Goal: Information Seeking & Learning: Find specific fact

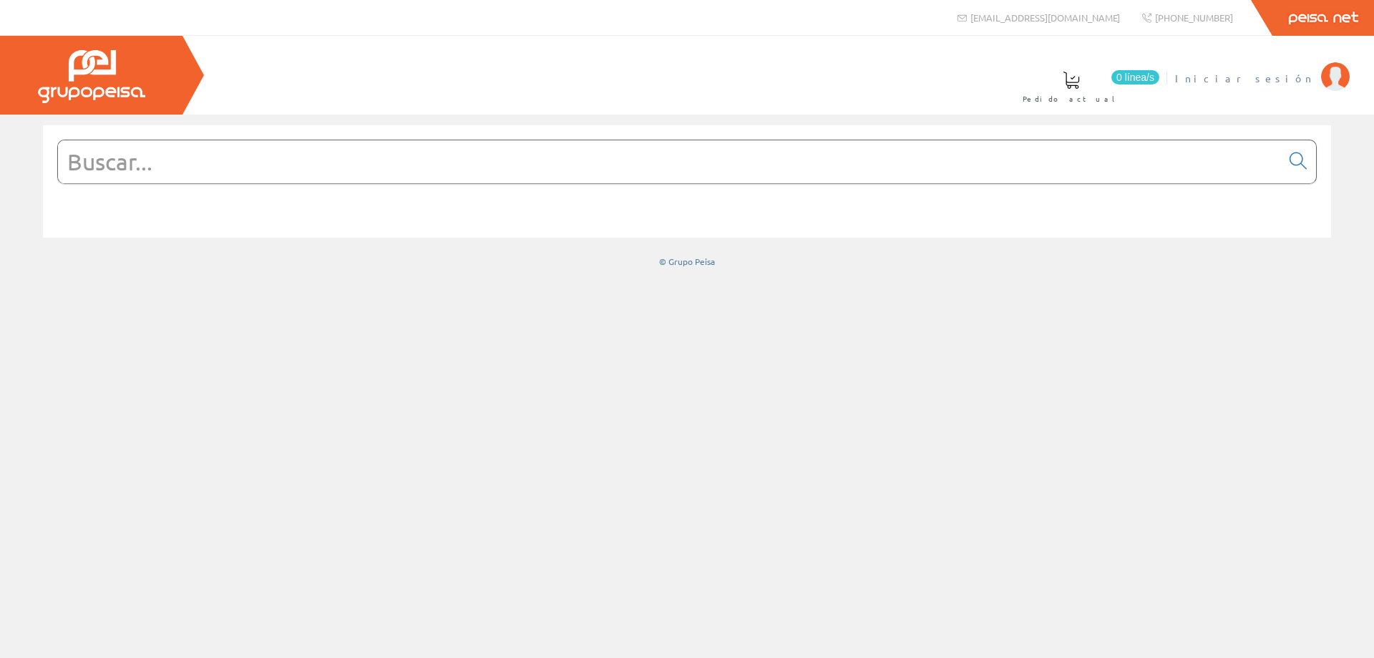
click at [1276, 74] on span "Iniciar sesión" at bounding box center [1244, 78] width 139 height 14
click at [230, 166] on input "text" at bounding box center [669, 161] width 1223 height 43
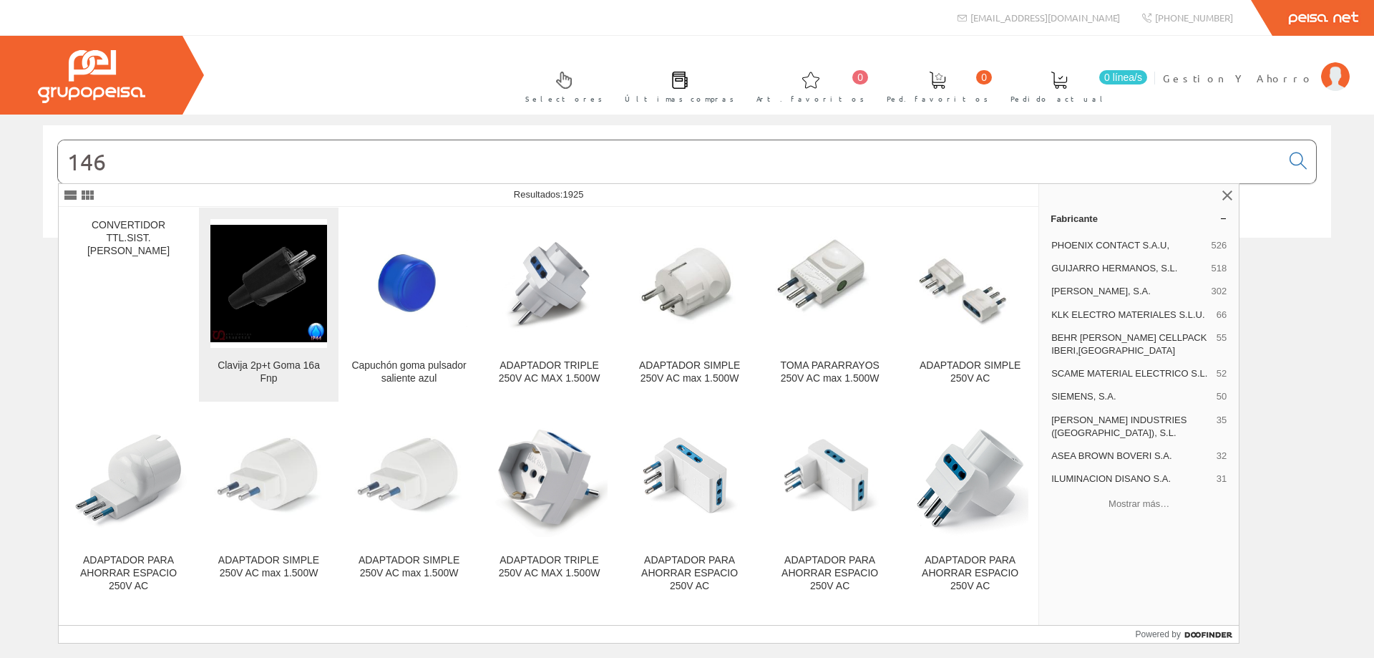
type input "146"
click at [276, 257] on img at bounding box center [268, 283] width 117 height 117
click at [239, 157] on input "146" at bounding box center [669, 161] width 1223 height 43
type input "146 feno"
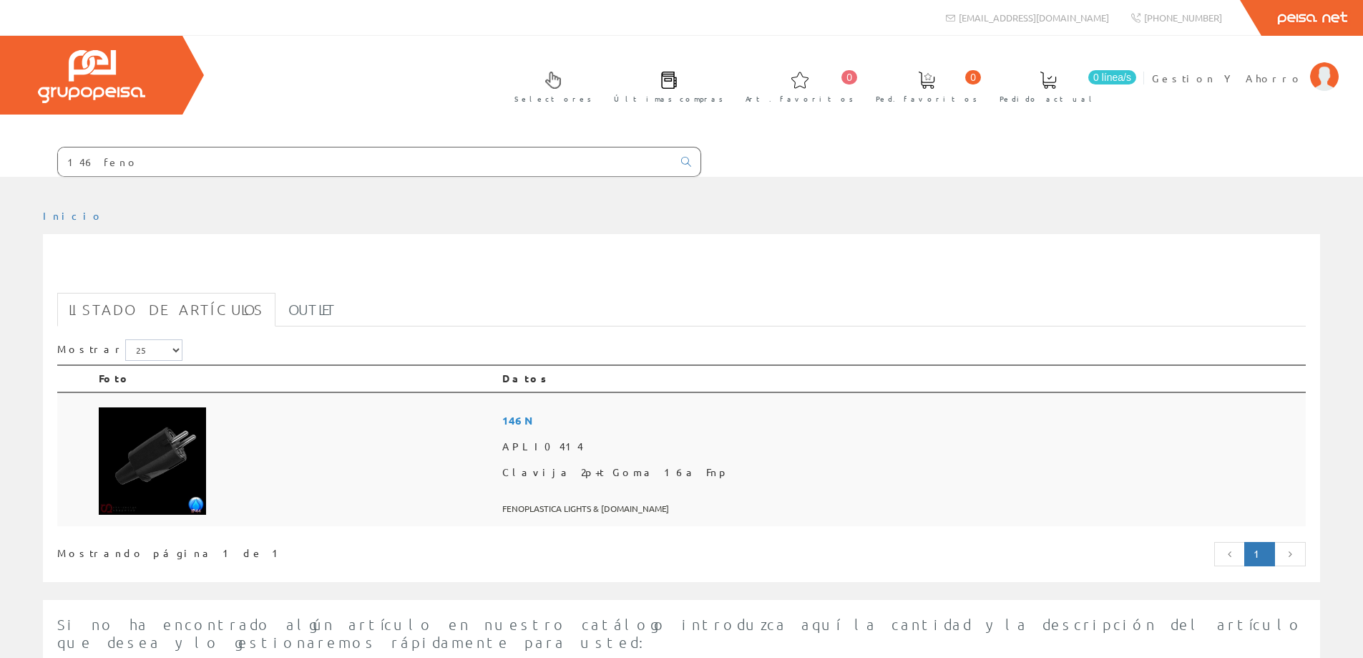
click at [653, 416] on span "146 N" at bounding box center [901, 420] width 798 height 26
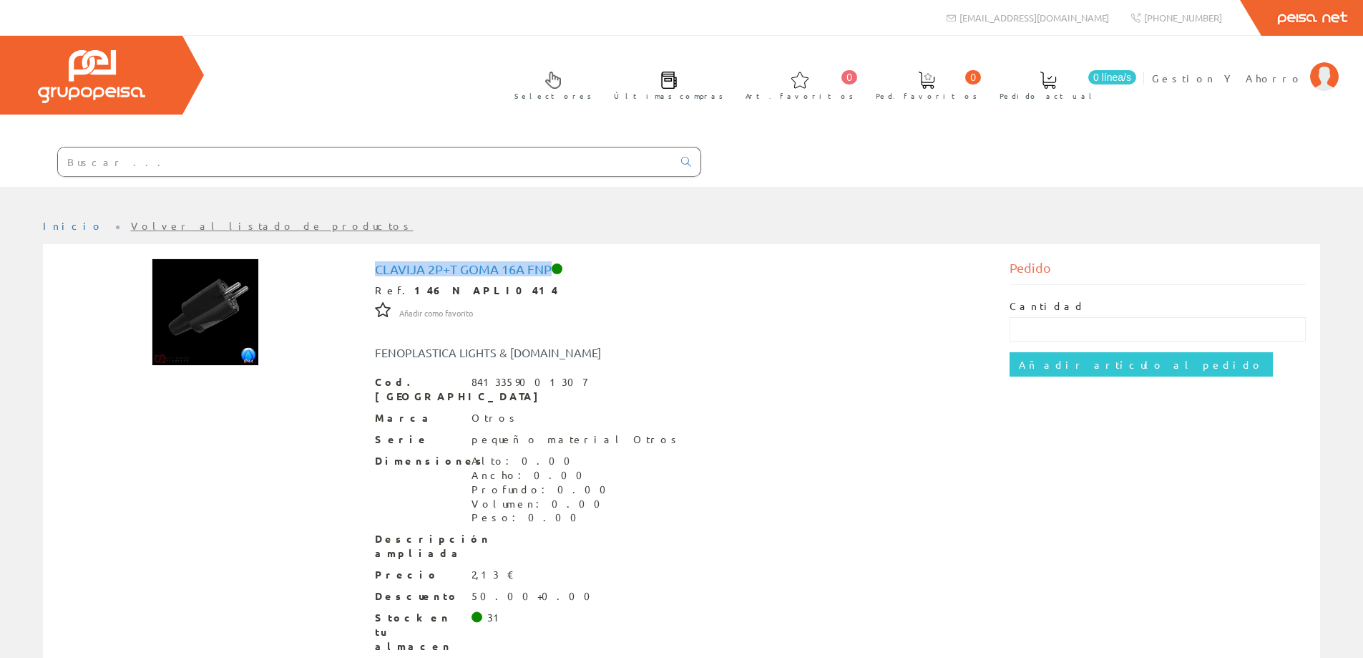
drag, startPoint x: 375, startPoint y: 268, endPoint x: 550, endPoint y: 269, distance: 174.6
click at [550, 269] on h1 "Clavija 2p+t Goma 16a Fnp" at bounding box center [682, 269] width 614 height 14
copy h1 "Clavija 2p+t Goma 16a Fnp"
click at [321, 163] on input "text" at bounding box center [365, 161] width 615 height 29
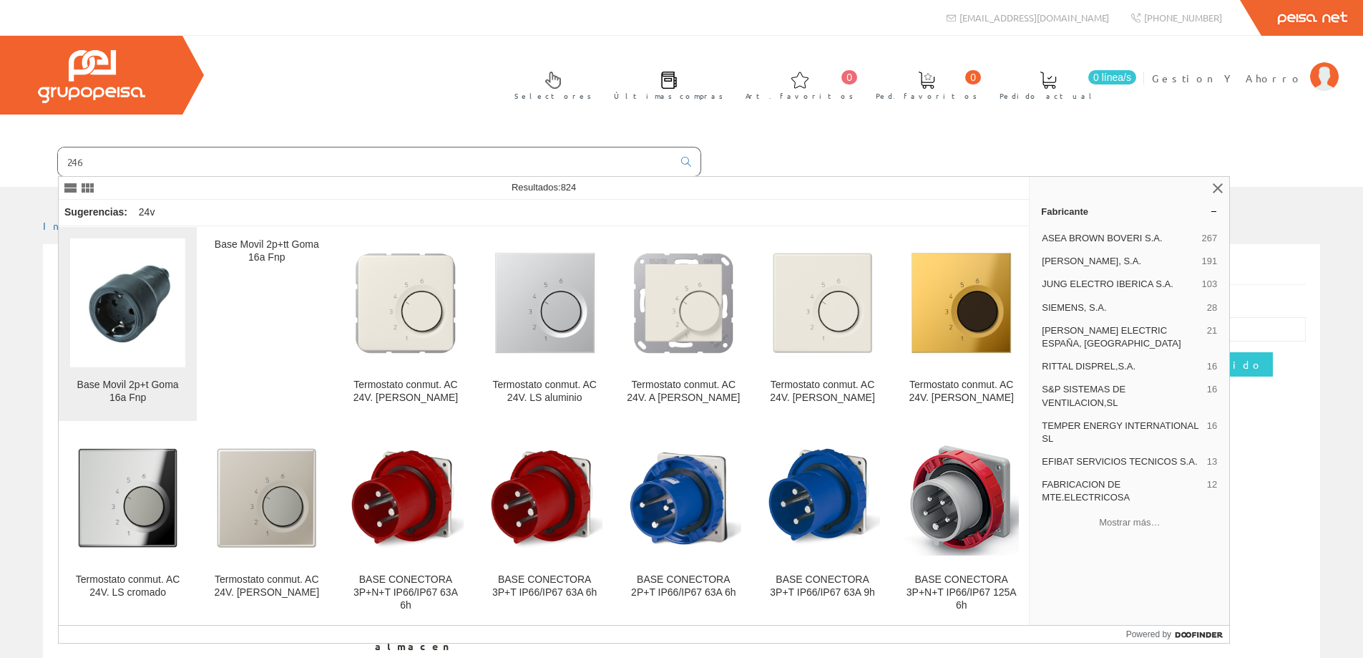
type input "246"
click at [142, 301] on img at bounding box center [127, 302] width 115 height 115
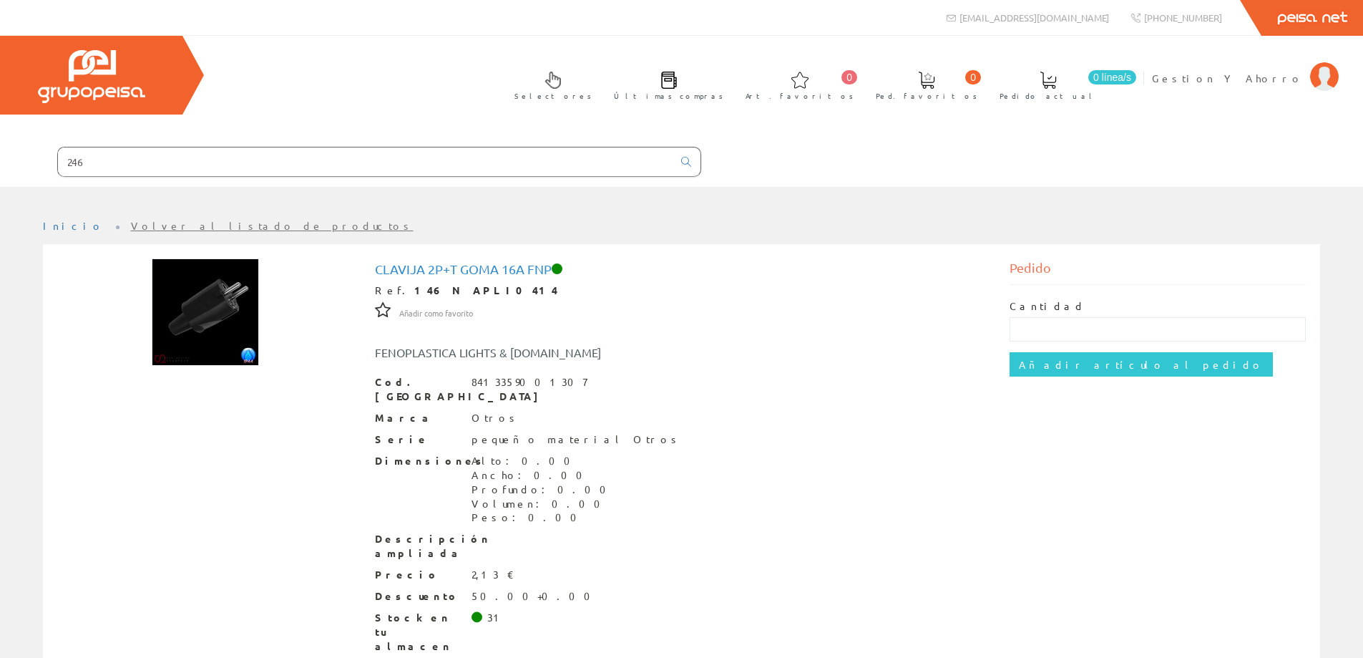
click at [208, 158] on input "246" at bounding box center [365, 161] width 615 height 29
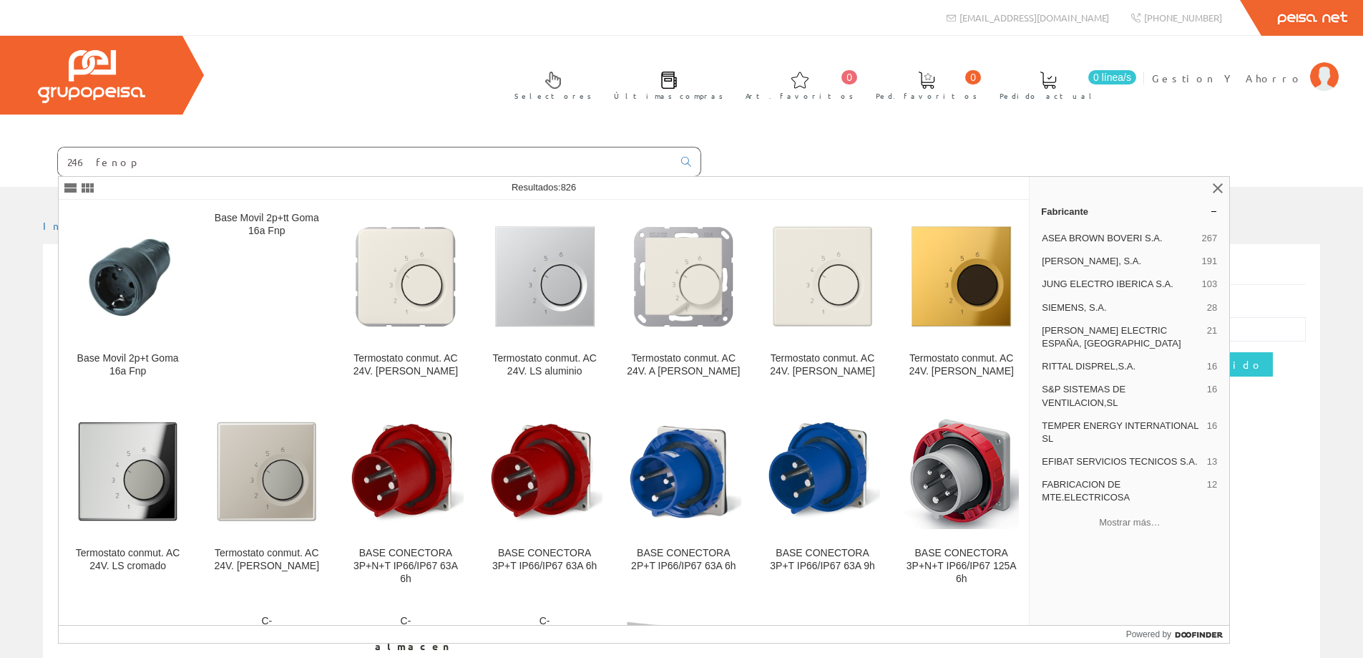
type input "246 fenop"
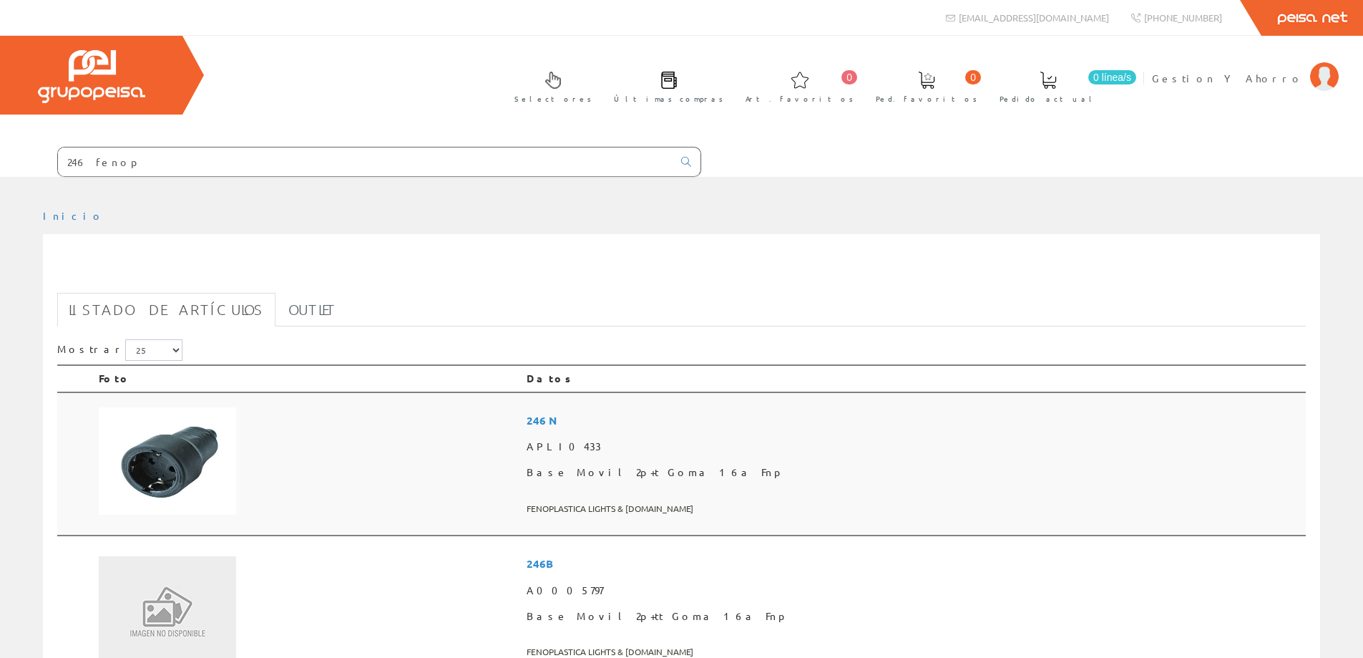
click at [200, 449] on img at bounding box center [167, 460] width 137 height 107
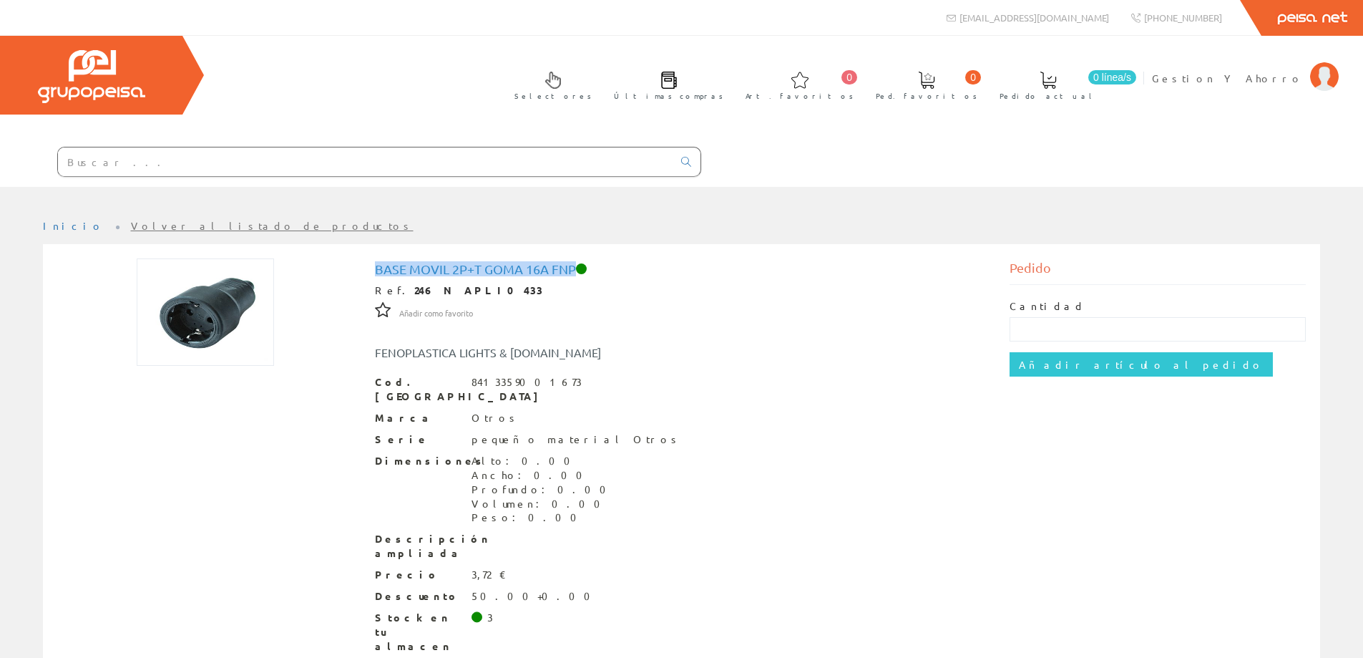
drag, startPoint x: 376, startPoint y: 270, endPoint x: 574, endPoint y: 275, distance: 198.3
click at [574, 275] on h1 "Base Movil 2p+t Goma 16a Fnp" at bounding box center [682, 269] width 614 height 14
drag, startPoint x: 492, startPoint y: 270, endPoint x: 242, endPoint y: 372, distance: 269.6
click at [242, 372] on div "Base Movil 2p+t Goma 16a Fnp Ref. 246 N APLI0433 Añadir como favorito Añadir co…" at bounding box center [682, 484] width 1270 height 452
click at [1256, 74] on span "Gestion Y Ahorro" at bounding box center [1227, 78] width 151 height 14
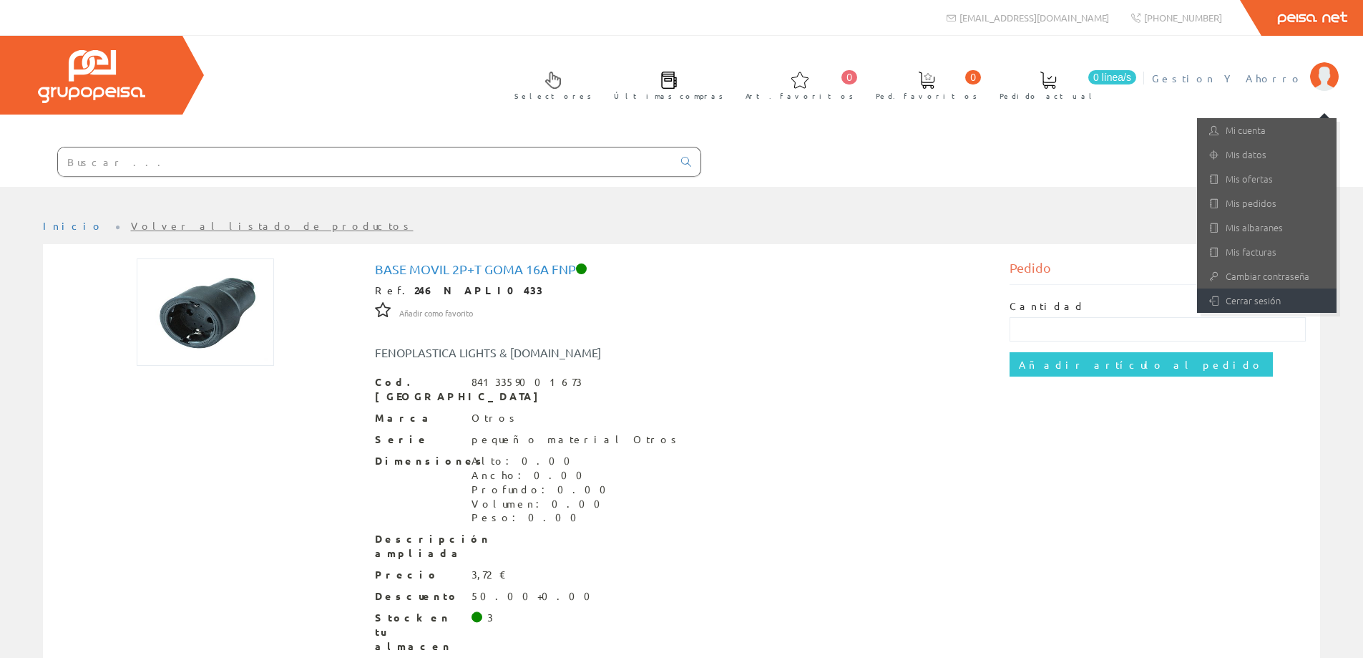
click at [1204, 301] on link "Cerrar sesión" at bounding box center [1267, 300] width 140 height 24
